Goal: Check status: Check status

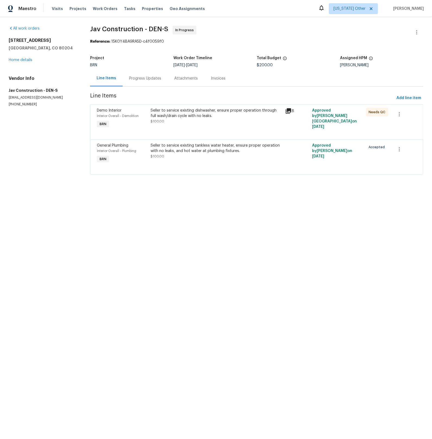
click at [134, 79] on div "Progress Updates" at bounding box center [145, 78] width 32 height 5
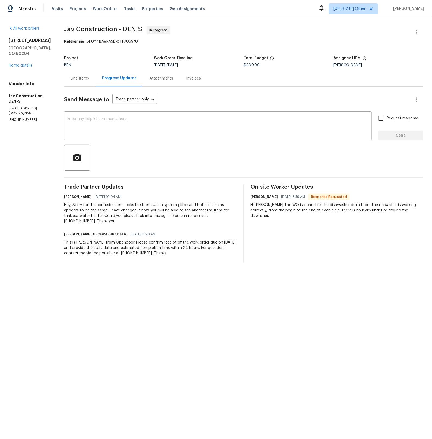
click at [79, 78] on div "Line Items" at bounding box center [80, 78] width 18 height 5
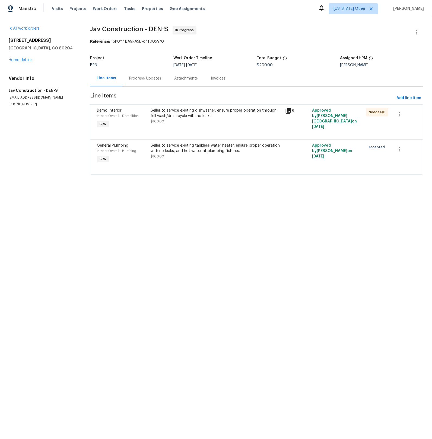
click at [291, 112] on icon at bounding box center [289, 111] width 7 height 7
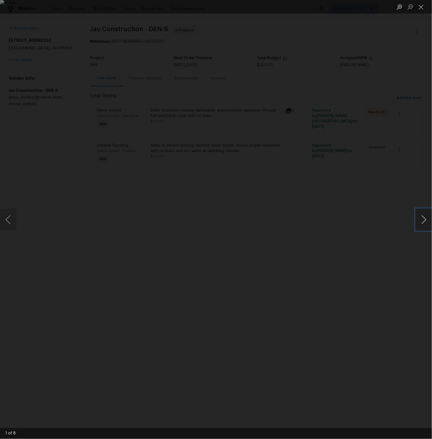
click at [428, 221] on button "Next image" at bounding box center [424, 220] width 16 height 22
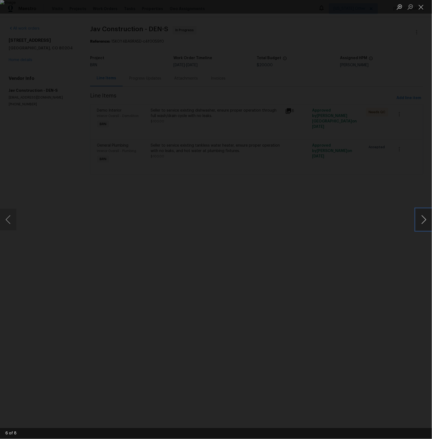
click at [428, 221] on button "Next image" at bounding box center [424, 220] width 16 height 22
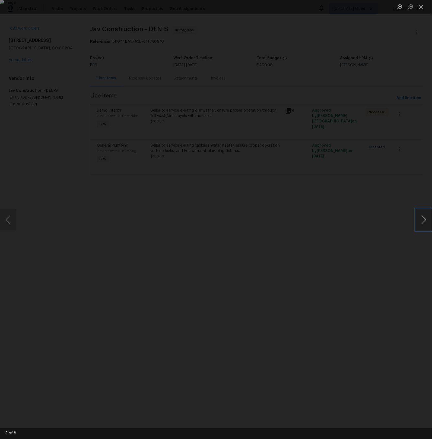
click at [428, 221] on button "Next image" at bounding box center [424, 220] width 16 height 22
drag, startPoint x: 405, startPoint y: 206, endPoint x: 402, endPoint y: 205, distance: 3.4
click at [405, 205] on div "Lightbox" at bounding box center [216, 219] width 432 height 439
